Goal: Transaction & Acquisition: Book appointment/travel/reservation

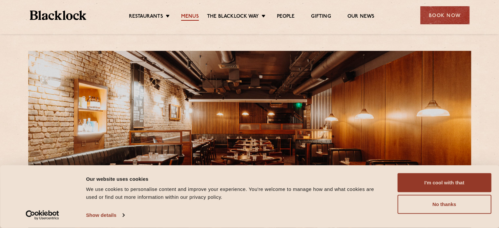
click at [189, 16] on link "Menus" at bounding box center [190, 16] width 18 height 7
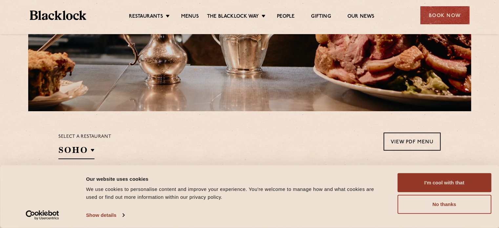
scroll to position [126, 0]
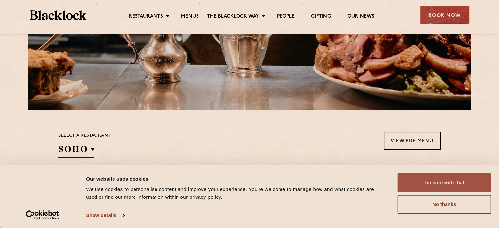
click at [409, 179] on button "I'm cool with that" at bounding box center [444, 182] width 94 height 19
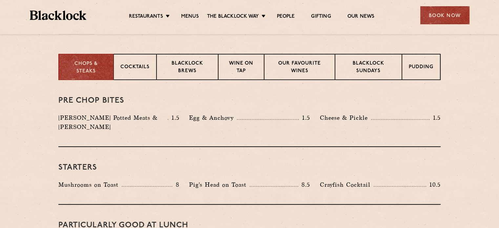
scroll to position [163, 0]
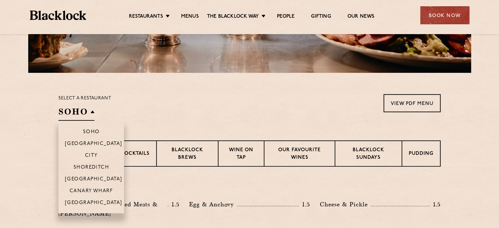
click at [92, 112] on h2 "SOHO" at bounding box center [76, 113] width 36 height 15
drag, startPoint x: 89, startPoint y: 173, endPoint x: 90, endPoint y: 178, distance: 4.9
click at [90, 178] on li "[GEOGRAPHIC_DATA]" at bounding box center [91, 179] width 66 height 12
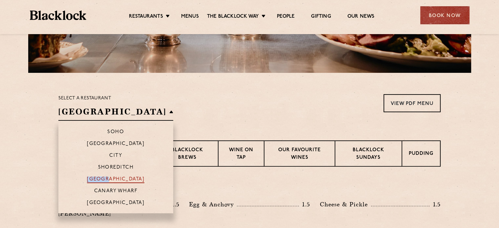
click at [90, 178] on p "[GEOGRAPHIC_DATA]" at bounding box center [115, 179] width 57 height 7
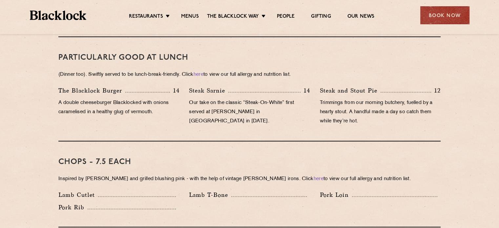
scroll to position [429, 0]
click at [180, 123] on div "PARTICULARLY GOOD AT LUNCH (Dinner too). Swiftly served to be lunch-break-frien…" at bounding box center [249, 89] width 382 height 104
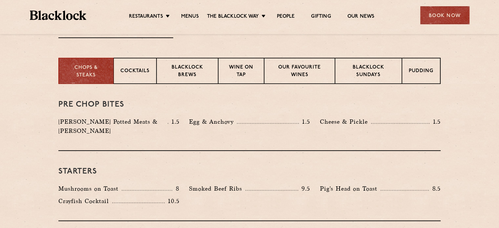
scroll to position [245, 0]
